Goal: Task Accomplishment & Management: Use online tool/utility

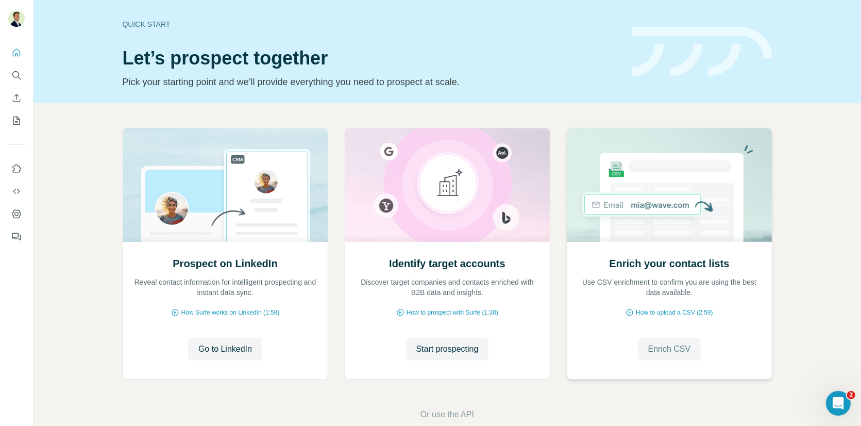
click at [671, 346] on span "Enrich CSV" at bounding box center [669, 349] width 43 height 12
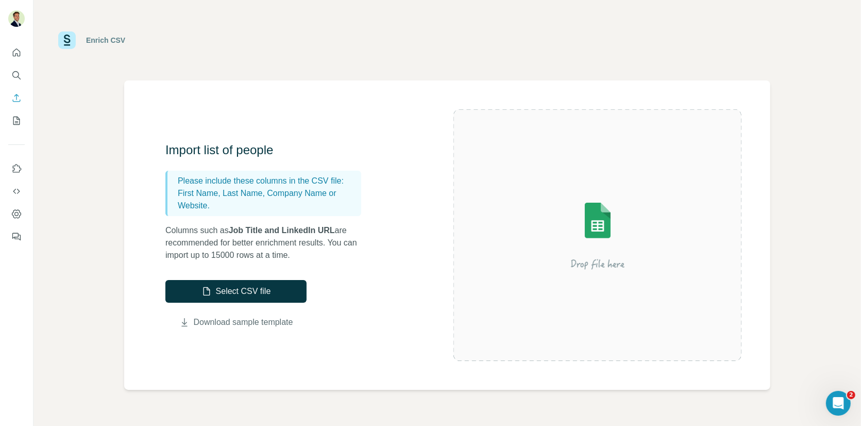
click at [257, 323] on link "Download sample template" at bounding box center [243, 322] width 99 height 12
click at [413, 101] on div "Import list of people Please include these columns in the CSV file: First Name,…" at bounding box center [447, 234] width 646 height 309
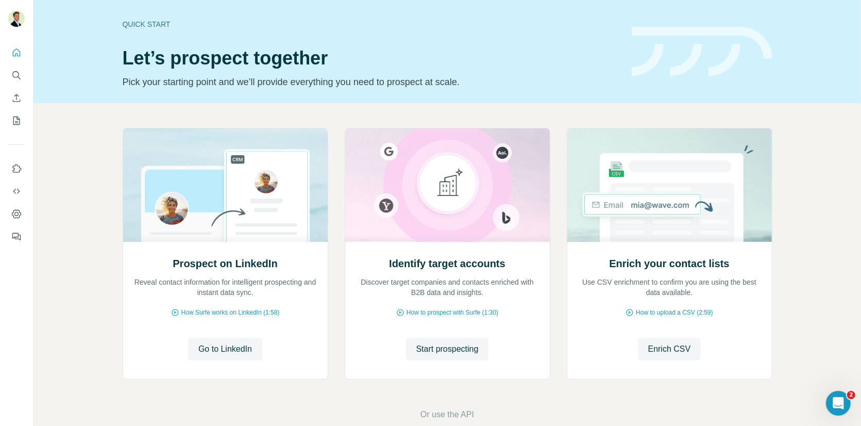
click at [450, 109] on div "Prospect on LinkedIn Reveal contact information for intelligent prospecting and…" at bounding box center [448, 274] width 828 height 342
click at [670, 254] on div "Enrich your contact lists Use CSV enrichment to confirm you are using the best …" at bounding box center [670, 310] width 205 height 137
click at [671, 251] on div "Enrich your contact lists Use CSV enrichment to confirm you are using the best …" at bounding box center [670, 310] width 205 height 137
click at [665, 267] on h2 "Enrich your contact lists" at bounding box center [669, 263] width 120 height 14
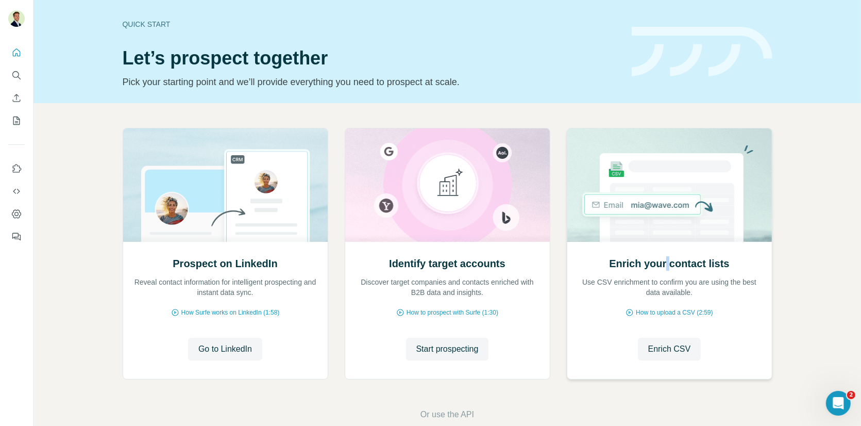
click at [665, 267] on h2 "Enrich your contact lists" at bounding box center [669, 263] width 120 height 14
click at [669, 346] on span "Enrich CSV" at bounding box center [669, 349] width 43 height 12
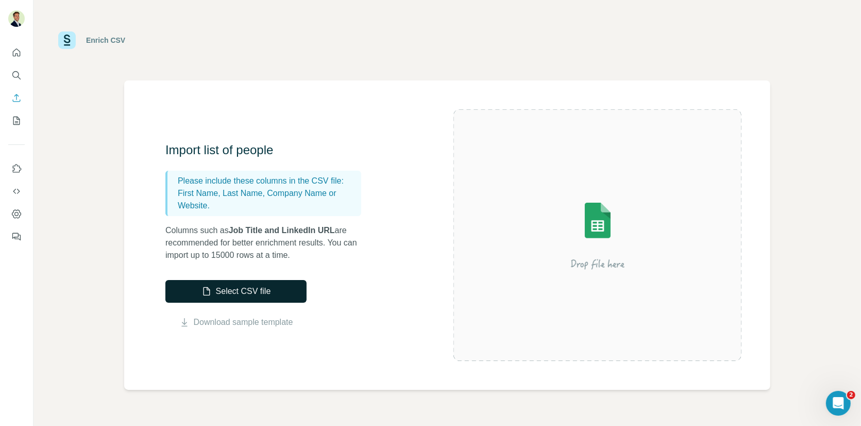
click at [233, 294] on button "Select CSV file" at bounding box center [235, 291] width 141 height 23
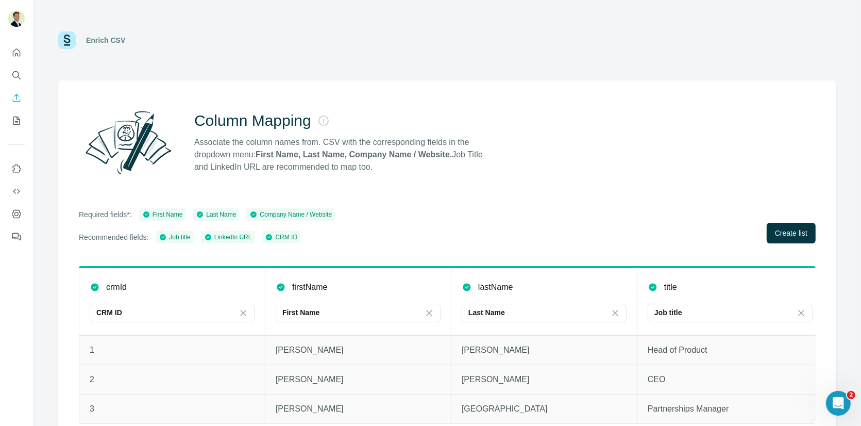
scroll to position [15, 0]
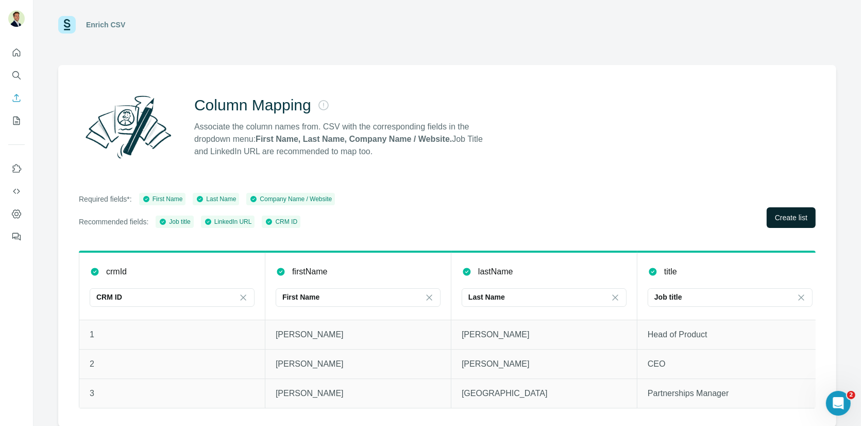
click at [792, 220] on span "Create list" at bounding box center [791, 217] width 32 height 10
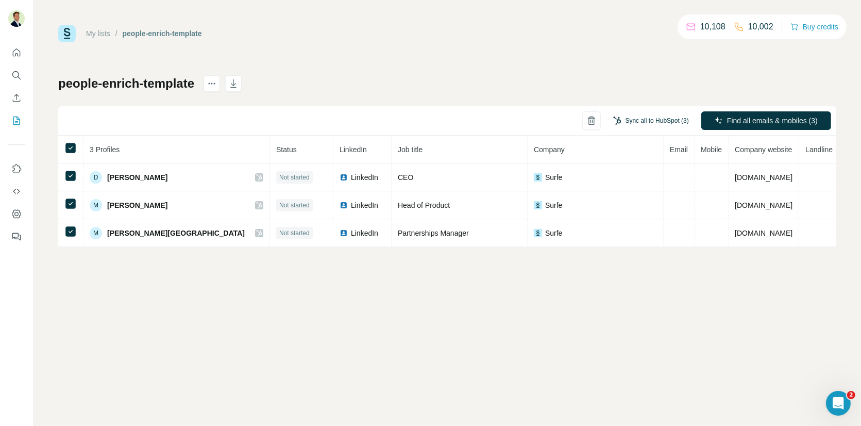
click at [652, 122] on button "Sync all to HubSpot (3)" at bounding box center [651, 120] width 90 height 15
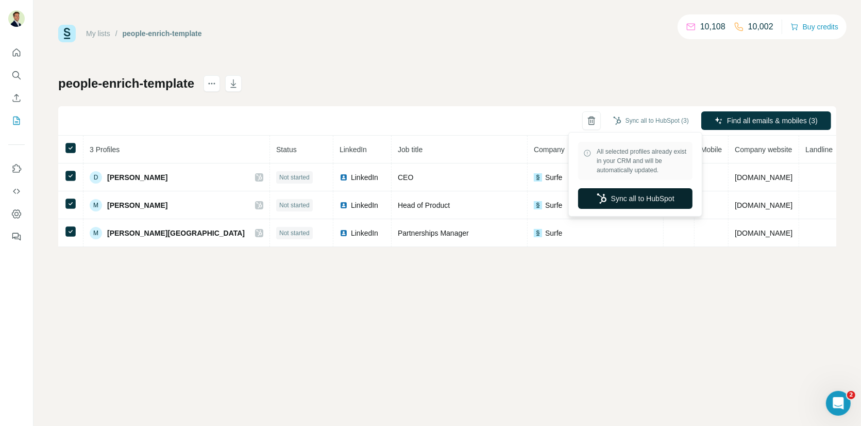
click at [641, 204] on button "Sync all to HubSpot" at bounding box center [635, 198] width 114 height 21
